Goal: Transaction & Acquisition: Purchase product/service

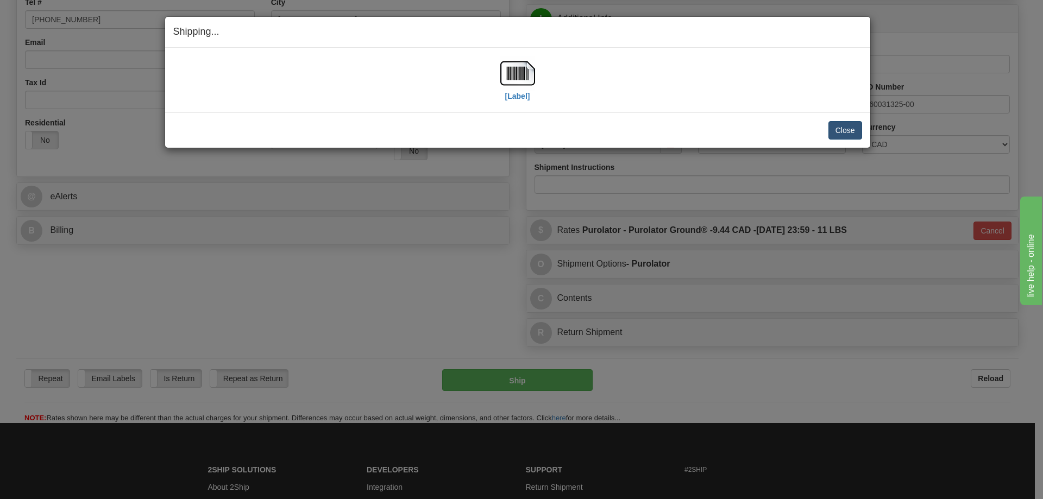
scroll to position [272, 0]
click at [852, 129] on button "Close" at bounding box center [845, 130] width 34 height 18
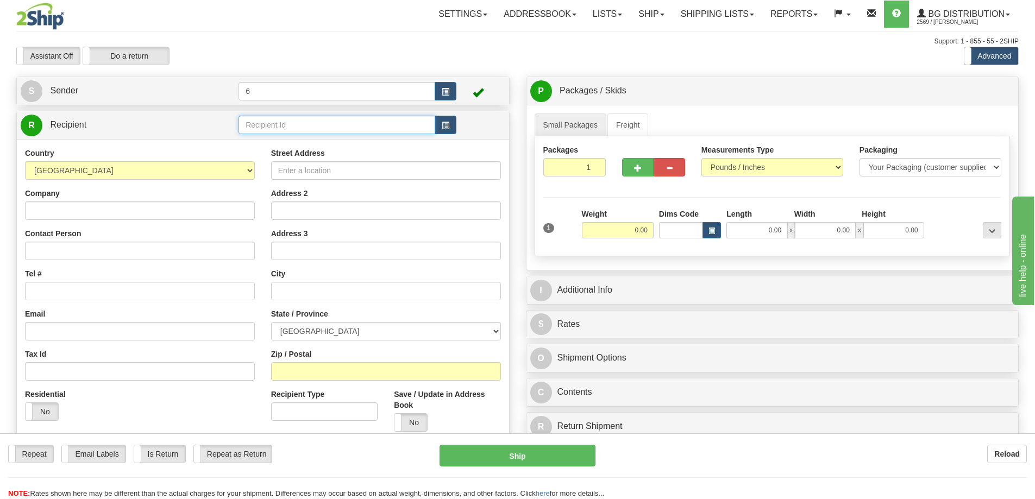
click at [285, 130] on input "text" at bounding box center [336, 125] width 197 height 18
type input "41117"
click button "Delete" at bounding box center [0, 0] width 0 height 0
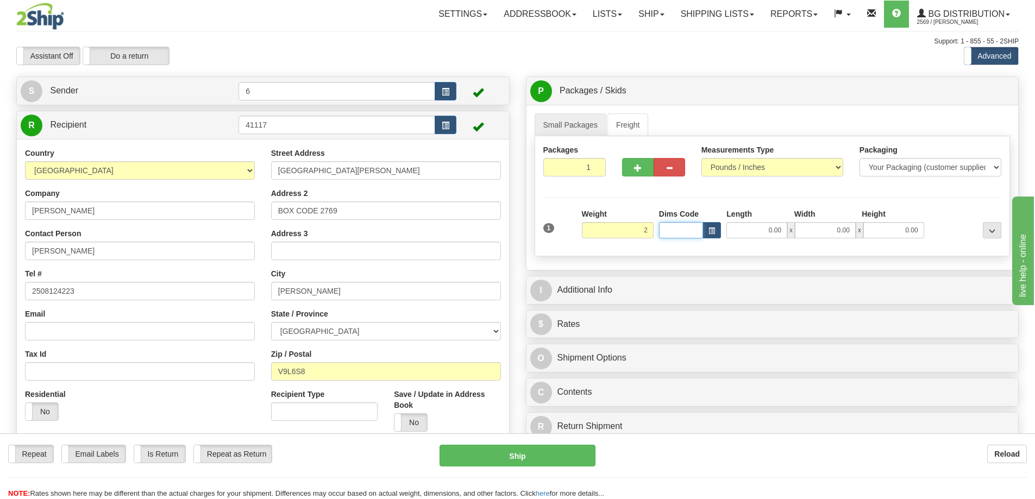
type input "2.00"
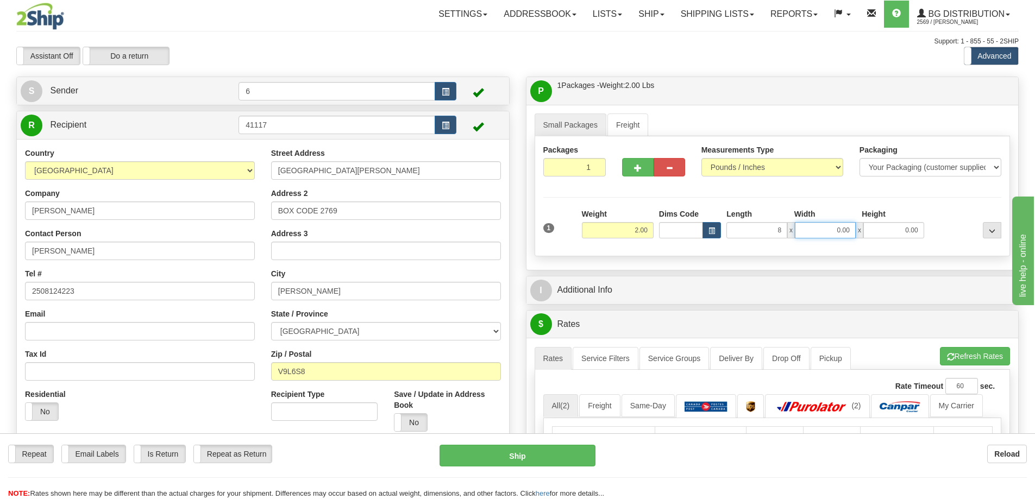
type input "8.00"
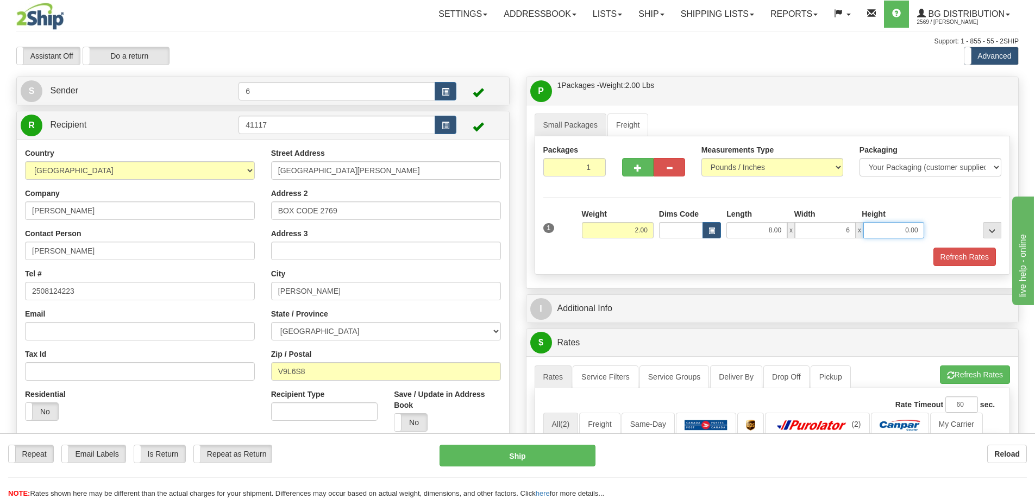
type input "6.00"
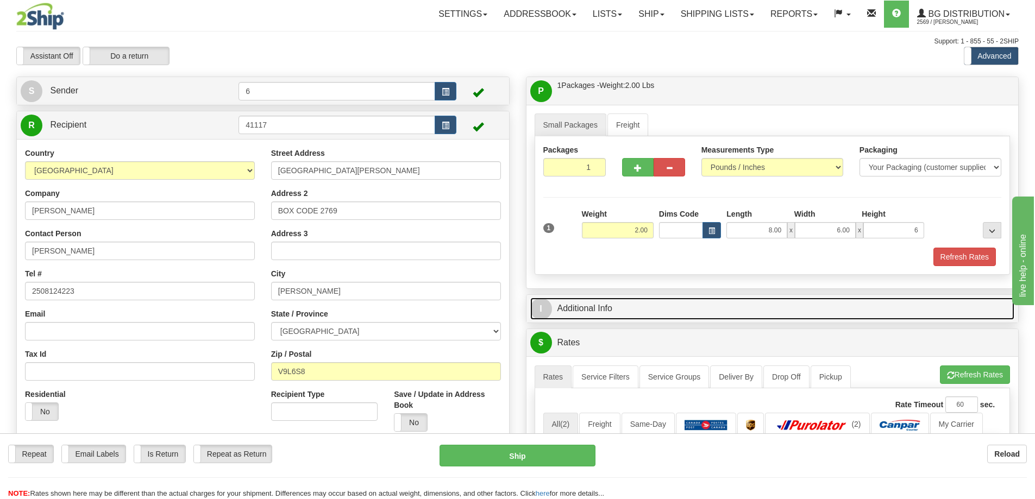
type input "6.00"
click at [649, 313] on link "I Additional Info" at bounding box center [772, 309] width 485 height 22
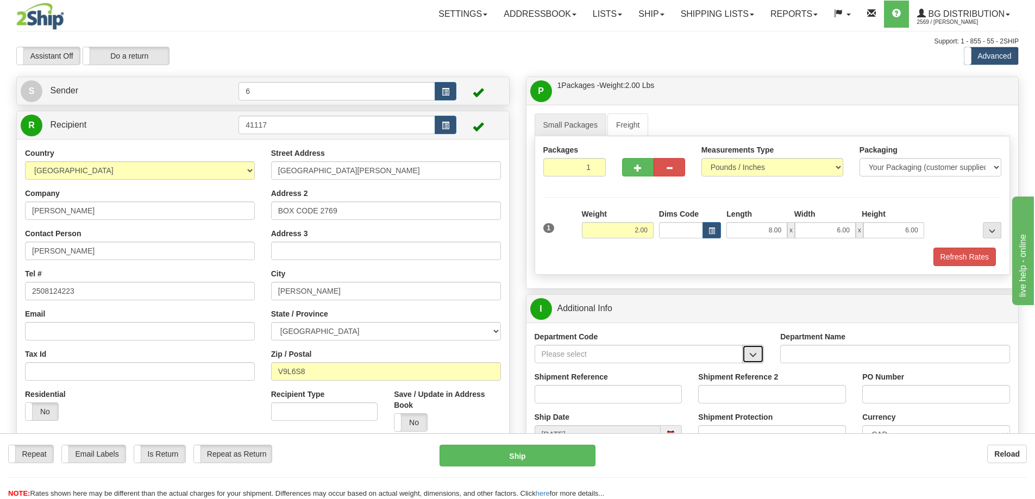
click at [756, 359] on span "button" at bounding box center [753, 354] width 8 height 7
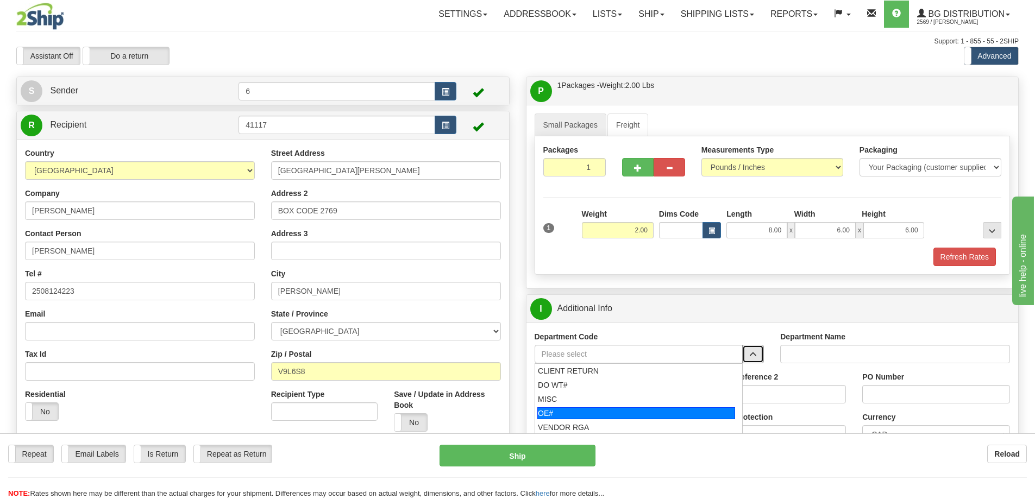
click at [609, 414] on div "OE#" at bounding box center [636, 413] width 198 height 12
type input "OE#"
type input "ORDERS"
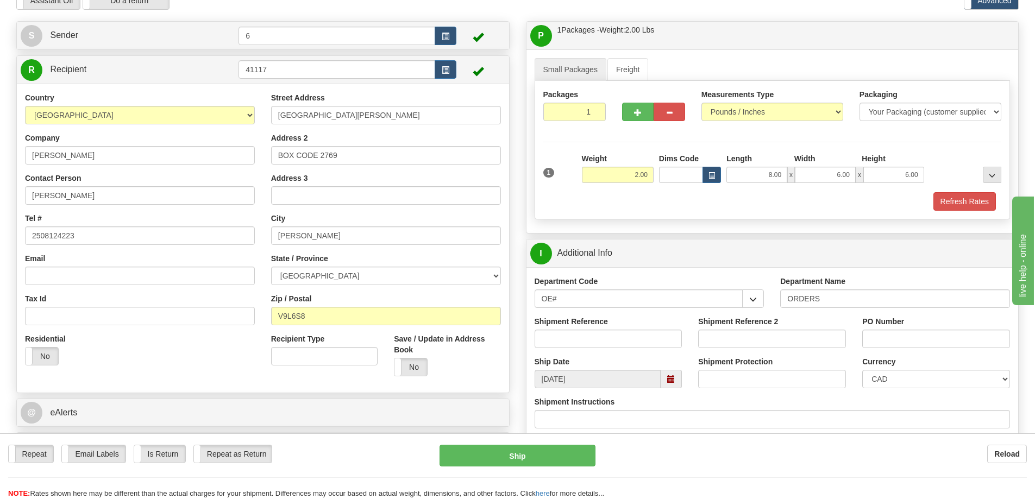
scroll to position [109, 0]
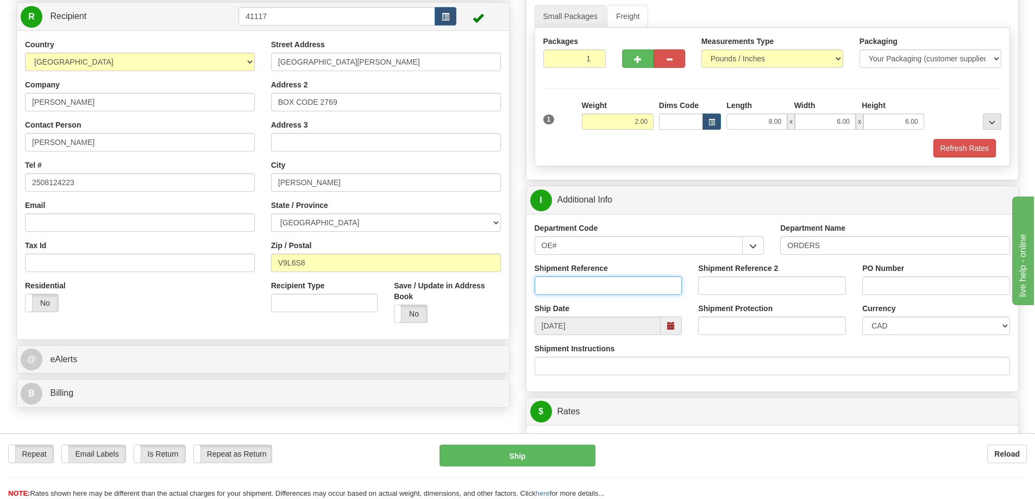
click at [576, 295] on input "Shipment Reference" at bounding box center [609, 285] width 148 height 18
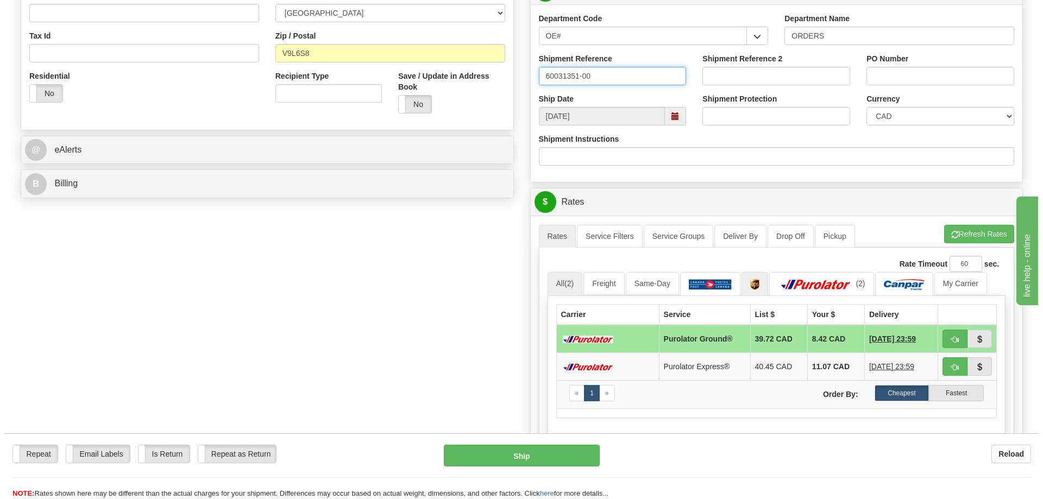
scroll to position [326, 0]
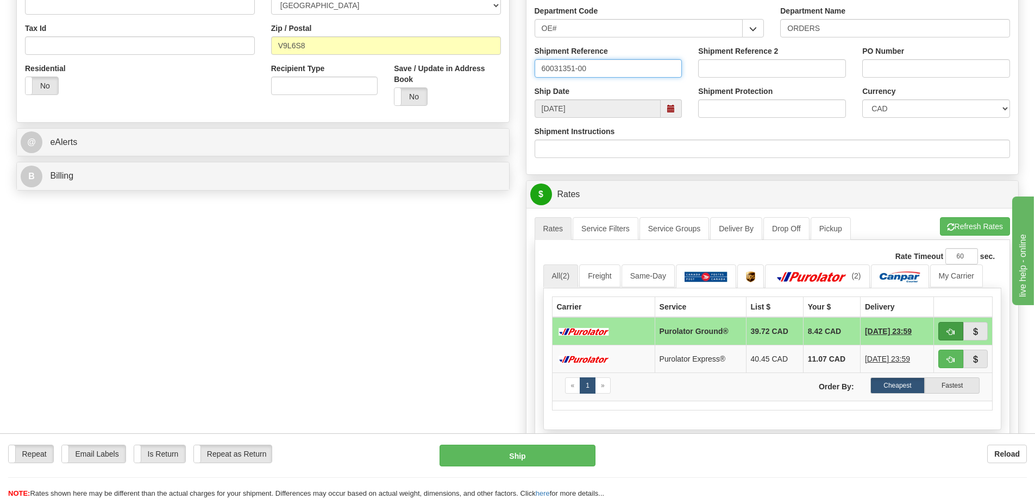
type input "60031351-00"
click at [951, 332] on span "button" at bounding box center [951, 332] width 8 height 7
type input "260"
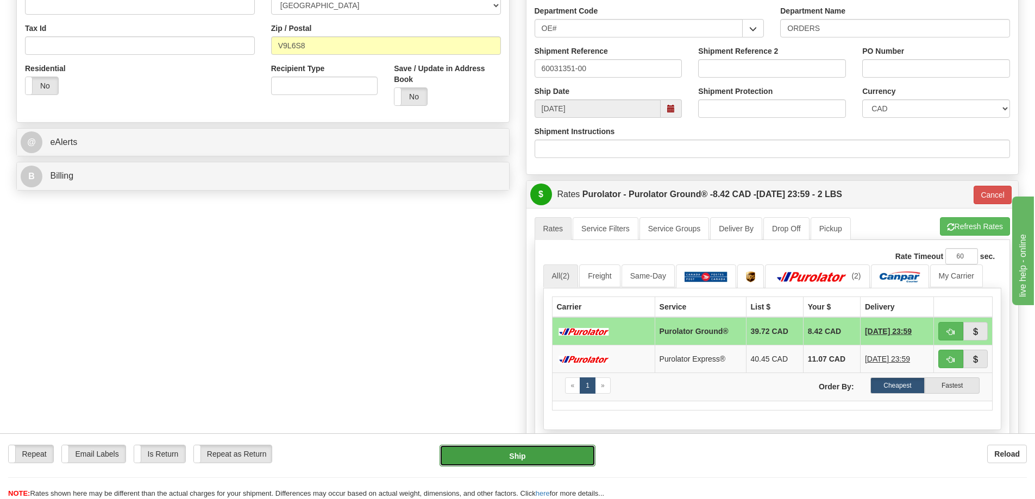
click at [508, 458] on button "Ship" at bounding box center [517, 456] width 156 height 22
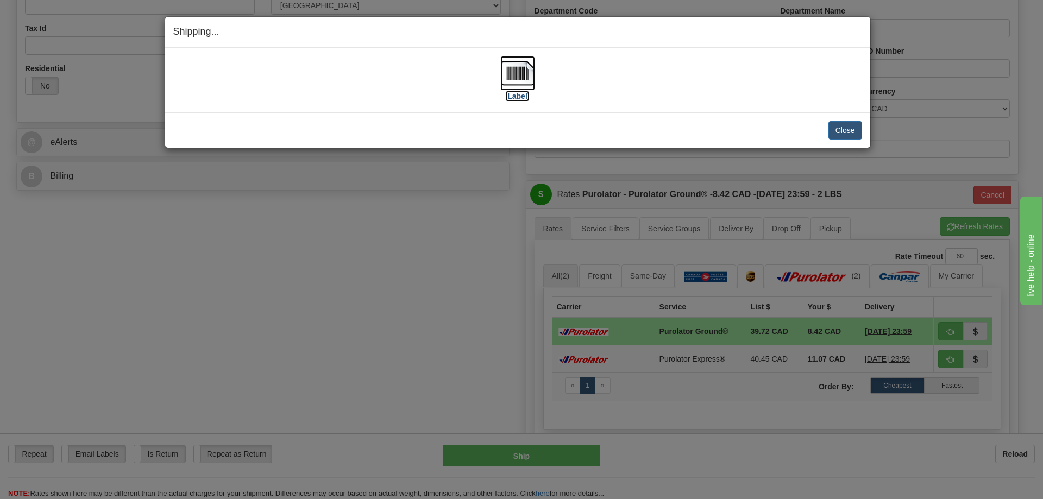
click at [513, 68] on img at bounding box center [517, 73] width 35 height 35
